Goal: Task Accomplishment & Management: Complete application form

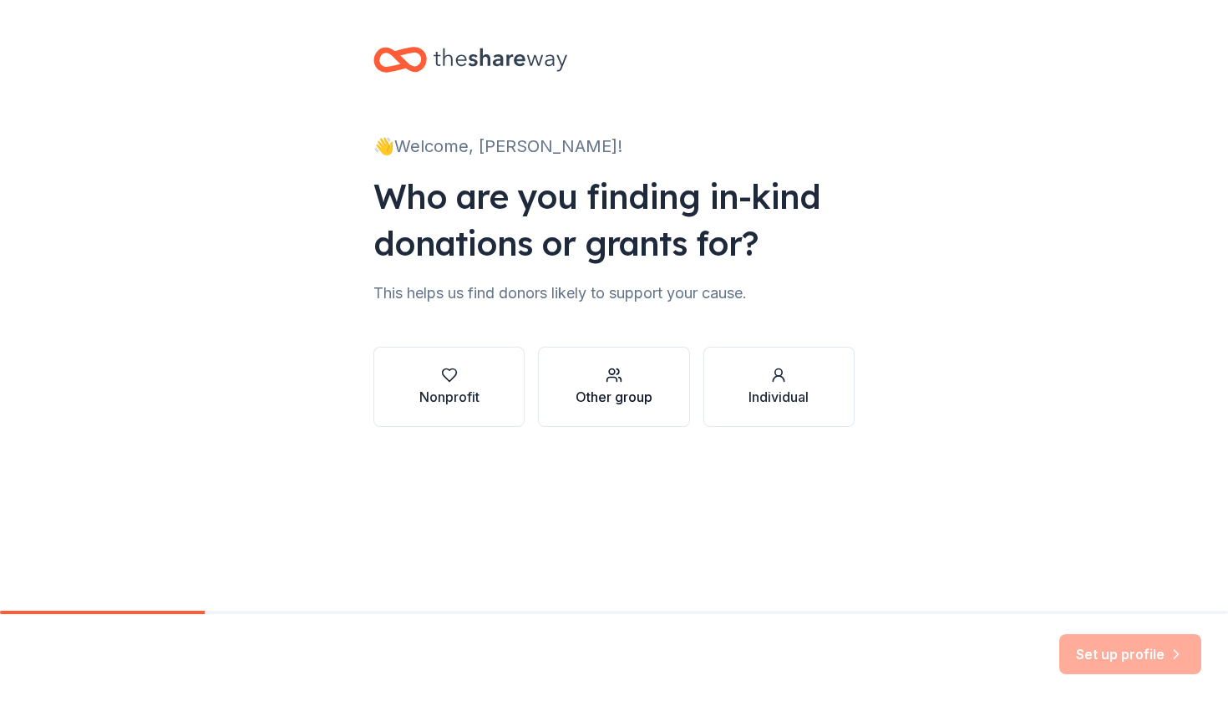
click at [633, 381] on div "button" at bounding box center [614, 375] width 77 height 17
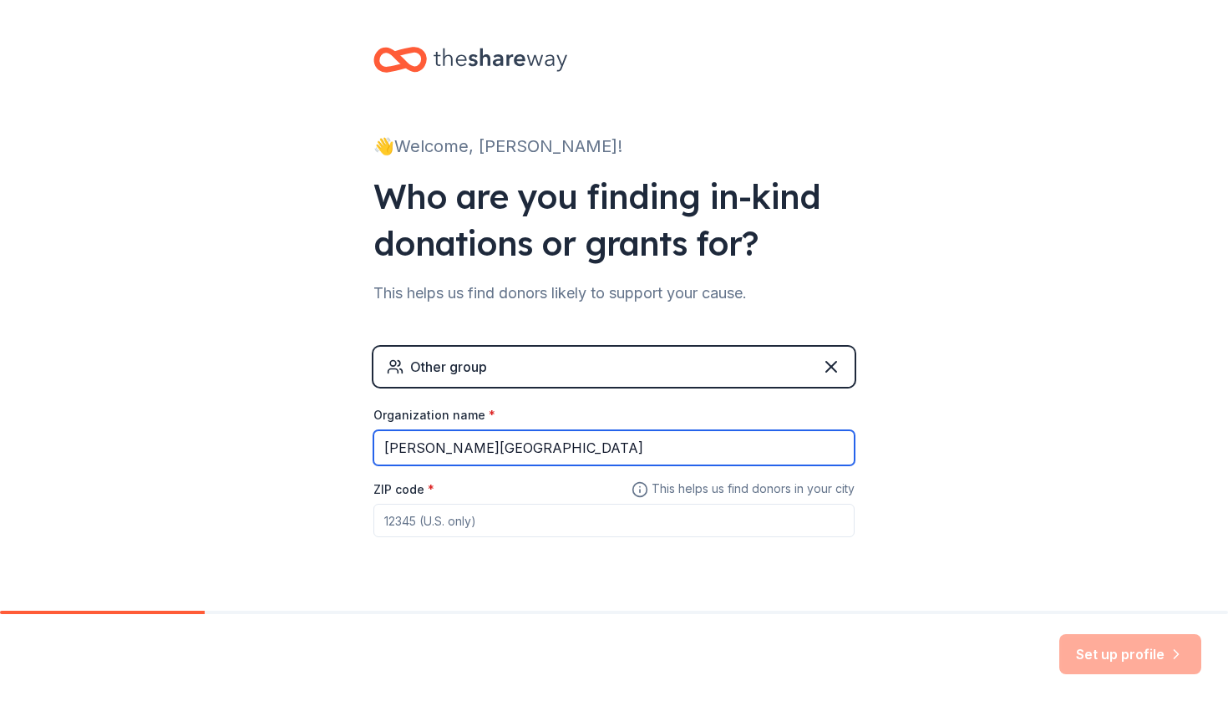
type input "[PERSON_NAME][GEOGRAPHIC_DATA]"
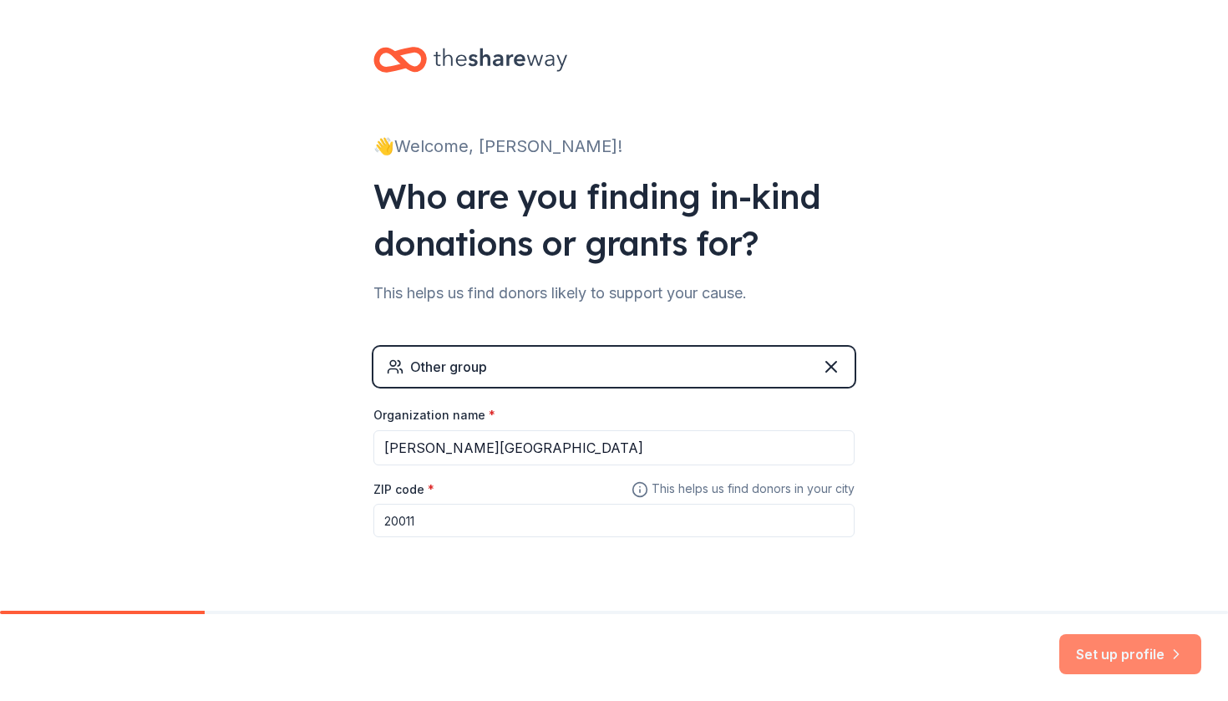
type input "20011"
click at [1078, 646] on button "Set up profile" at bounding box center [1130, 654] width 142 height 40
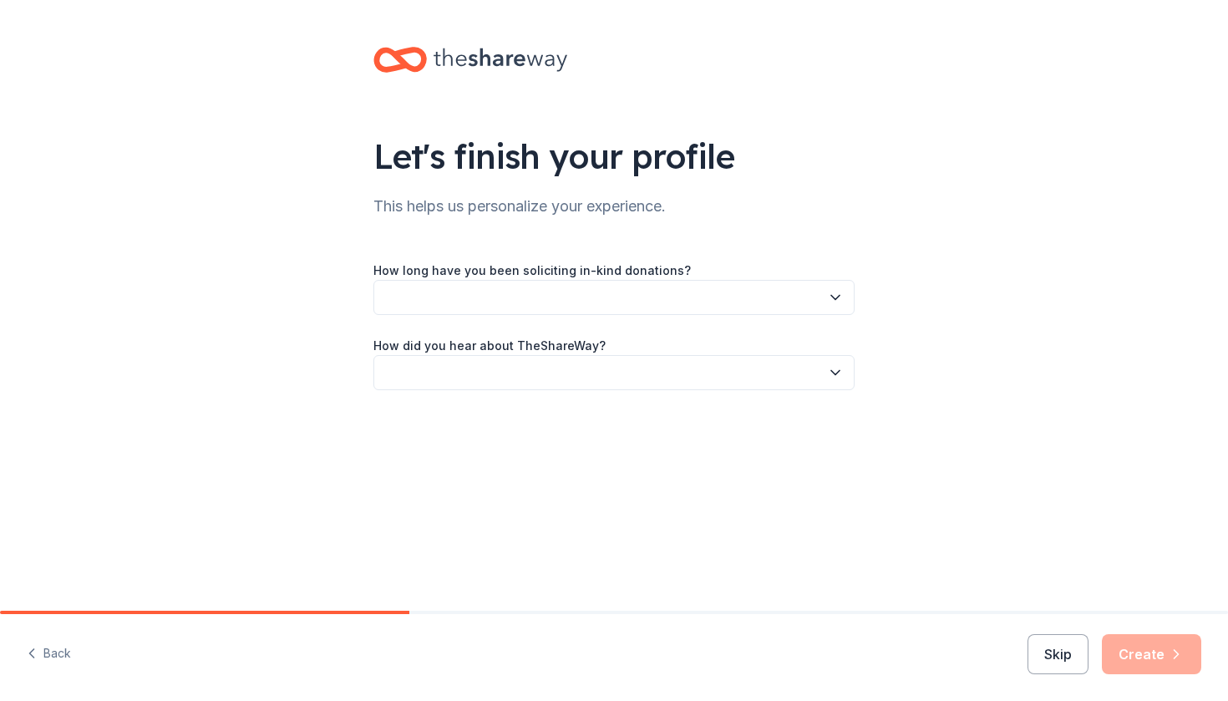
drag, startPoint x: 799, startPoint y: 309, endPoint x: 807, endPoint y: 307, distance: 8.7
click at [799, 309] on button "button" at bounding box center [613, 297] width 481 height 35
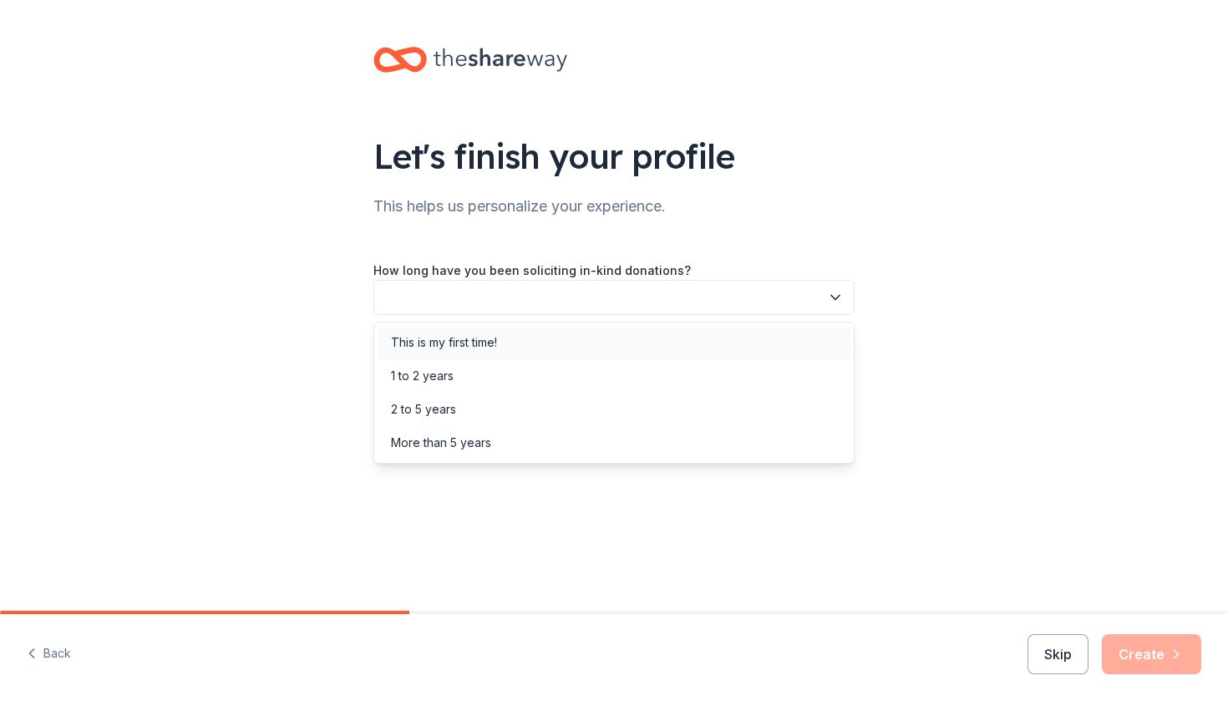
click at [771, 352] on div "This is my first time!" at bounding box center [614, 342] width 473 height 33
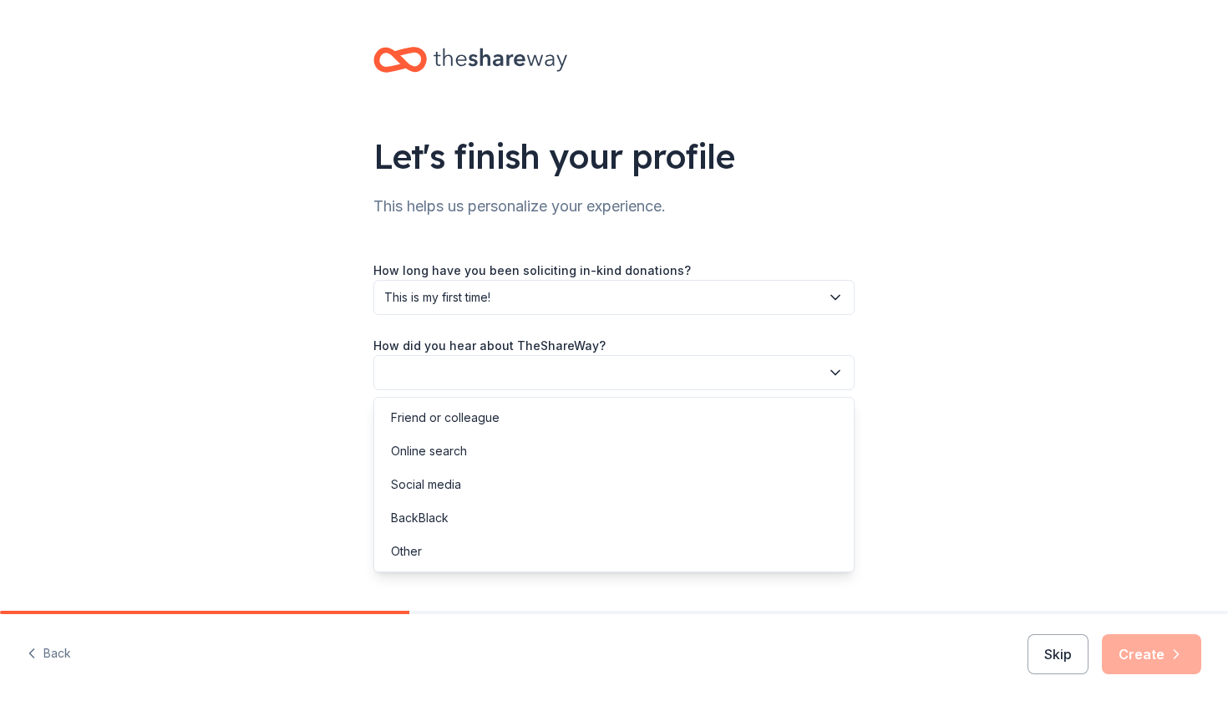
click at [769, 386] on button "button" at bounding box center [613, 372] width 481 height 35
click at [752, 424] on div "Friend or colleague" at bounding box center [614, 417] width 473 height 33
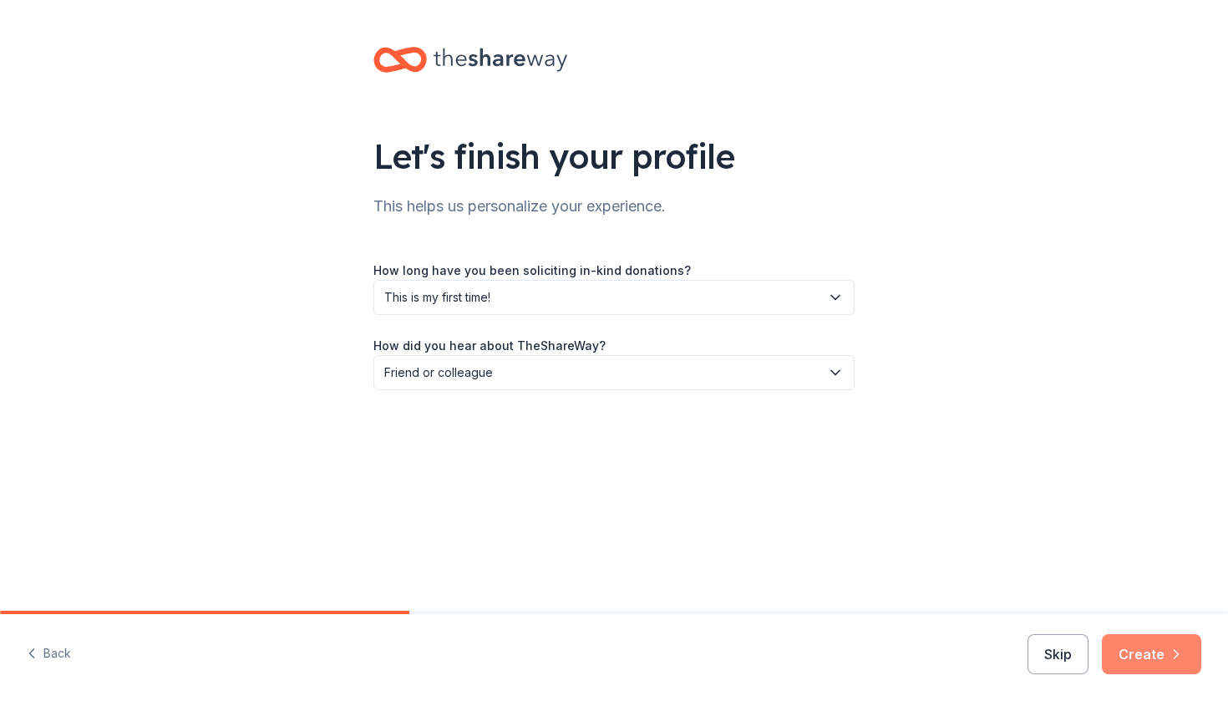
click at [1134, 641] on button "Create" at bounding box center [1151, 654] width 99 height 40
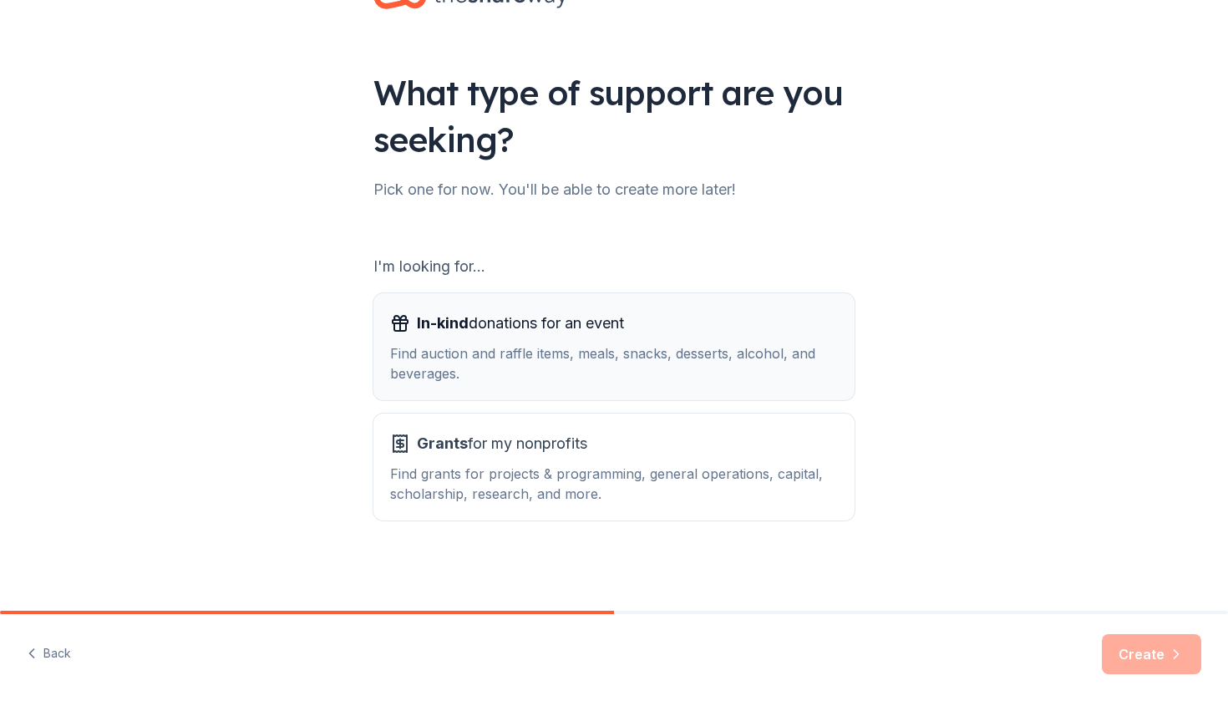
scroll to position [63, 0]
click at [747, 349] on div "Find auction and raffle items, meals, snacks, desserts, alcohol, and beverages." at bounding box center [614, 363] width 448 height 40
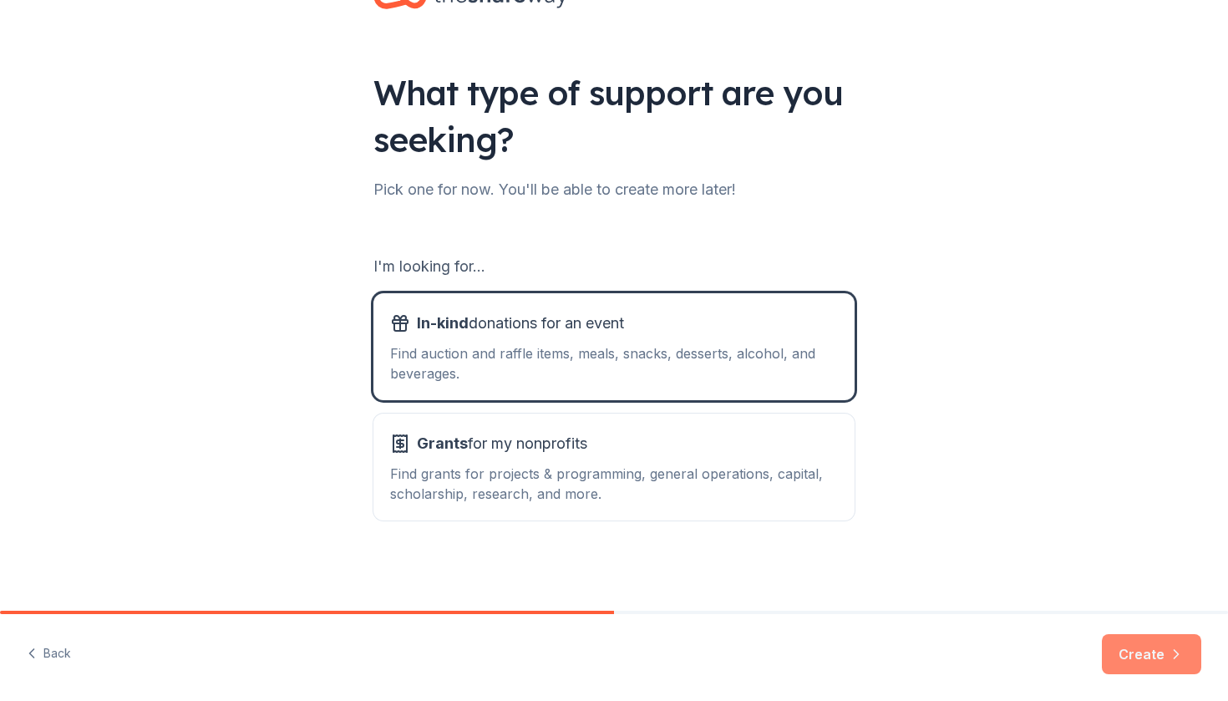
click at [1121, 646] on button "Create" at bounding box center [1151, 654] width 99 height 40
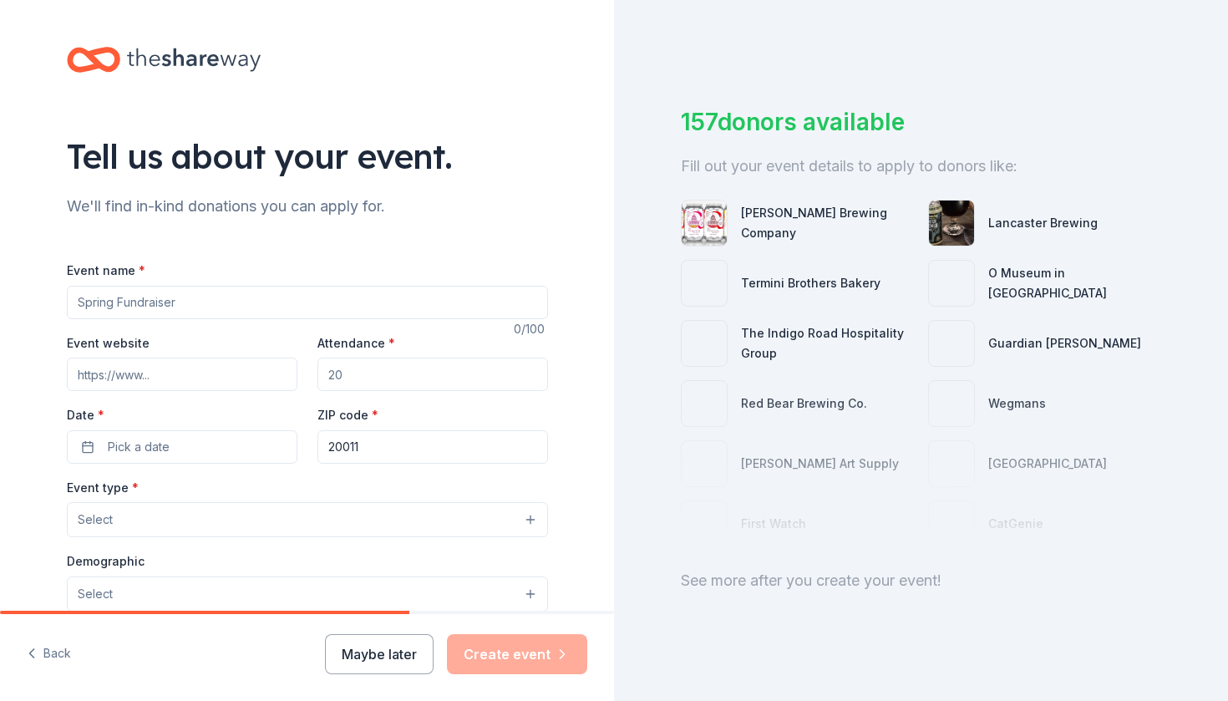
scroll to position [29, 0]
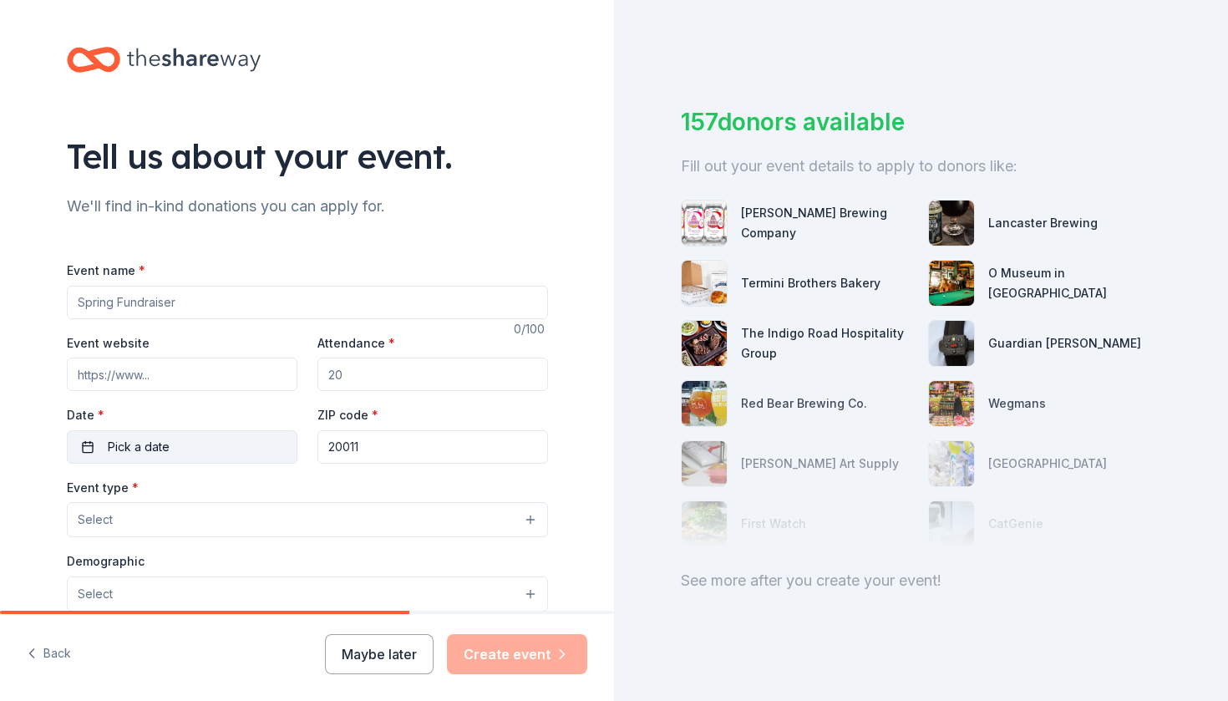
click at [246, 450] on button "Pick a date" at bounding box center [182, 446] width 231 height 33
click at [48, 428] on div "Tell us about your event. We'll find in-kind donations you can apply for. Event…" at bounding box center [307, 556] width 535 height 1112
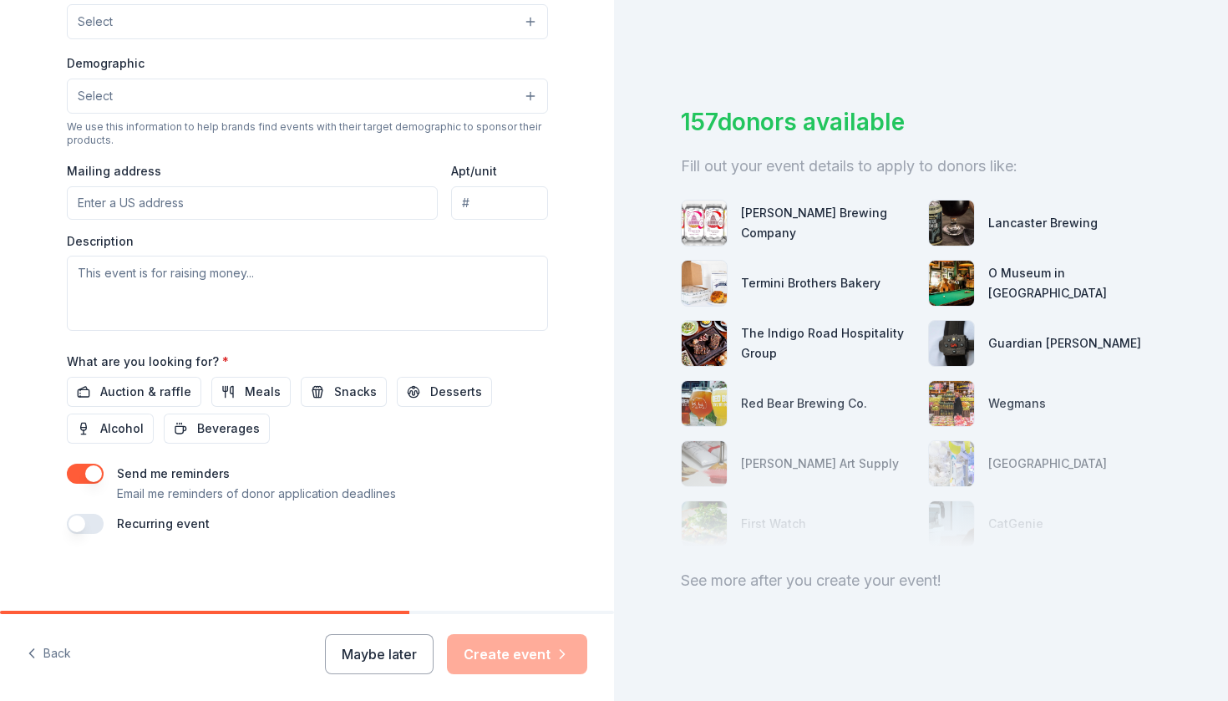
scroll to position [497, 0]
